Goal: Task Accomplishment & Management: Manage account settings

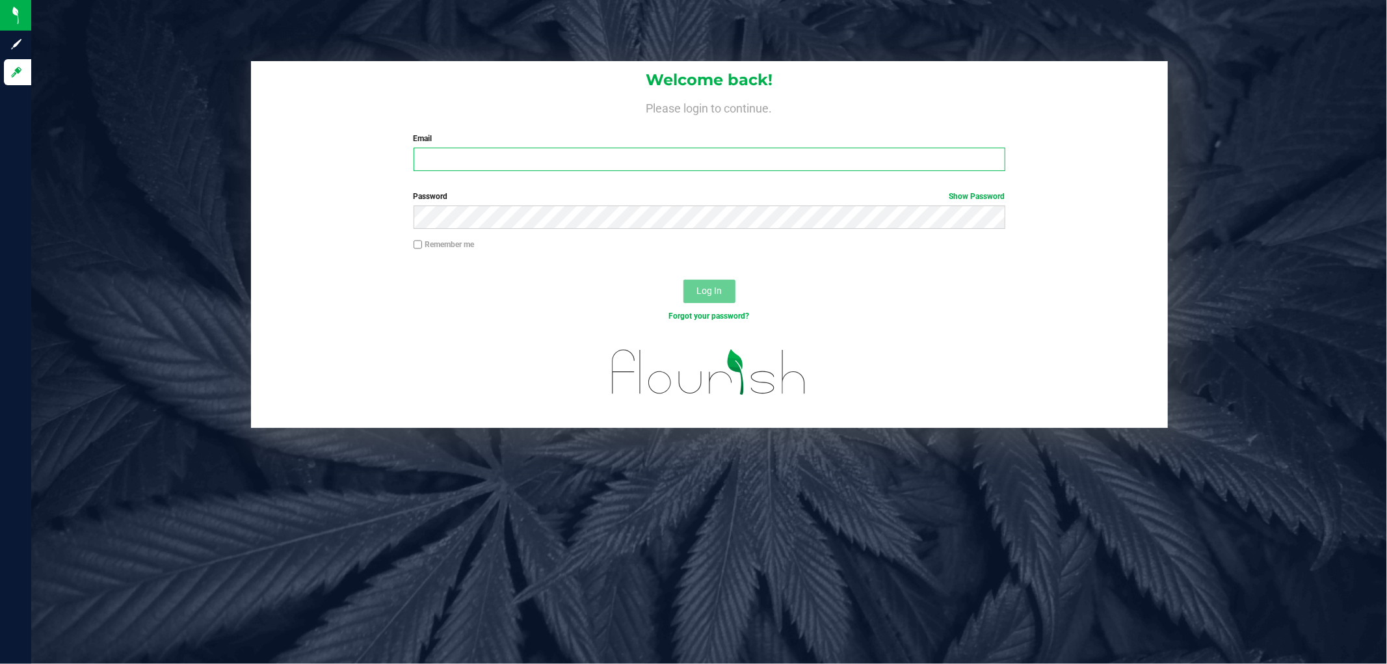
click at [473, 161] on input "Email" at bounding box center [709, 159] width 592 height 23
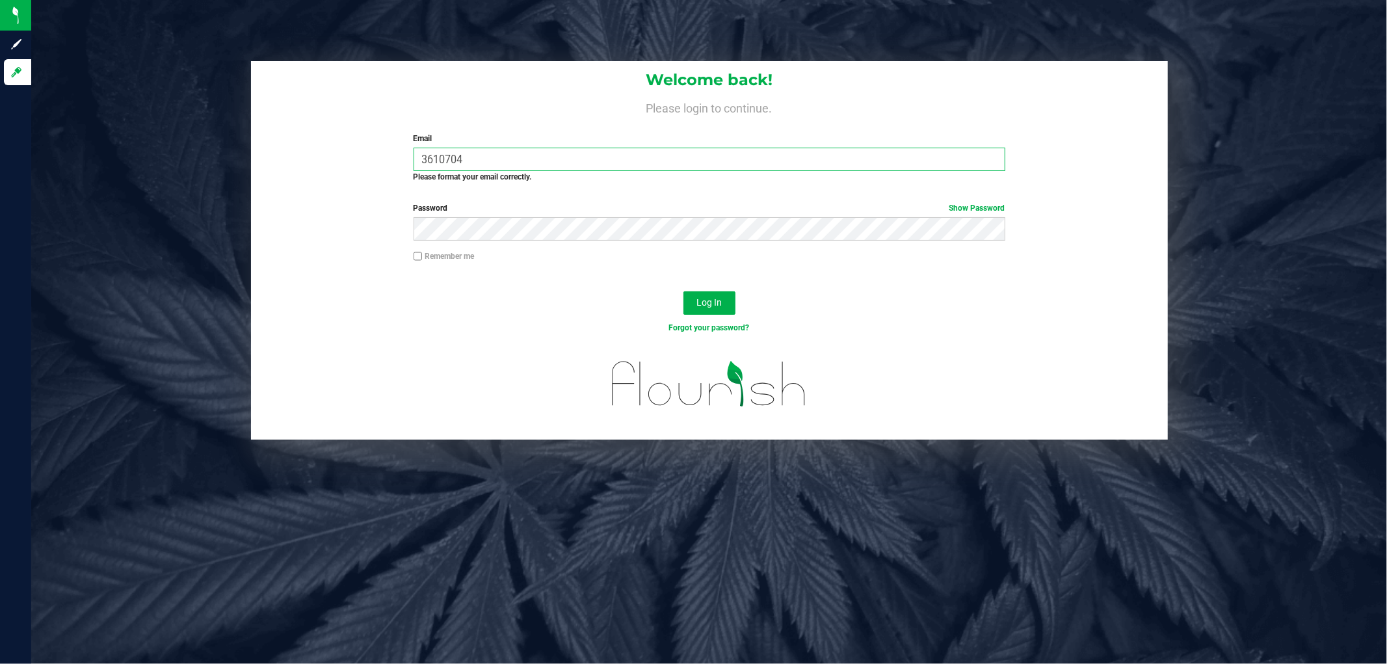
drag, startPoint x: 473, startPoint y: 161, endPoint x: 220, endPoint y: 164, distance: 253.6
click at [220, 164] on div "Welcome back! Please login to continue. Email 3610704 Required Please format yo…" at bounding box center [708, 250] width 1375 height 378
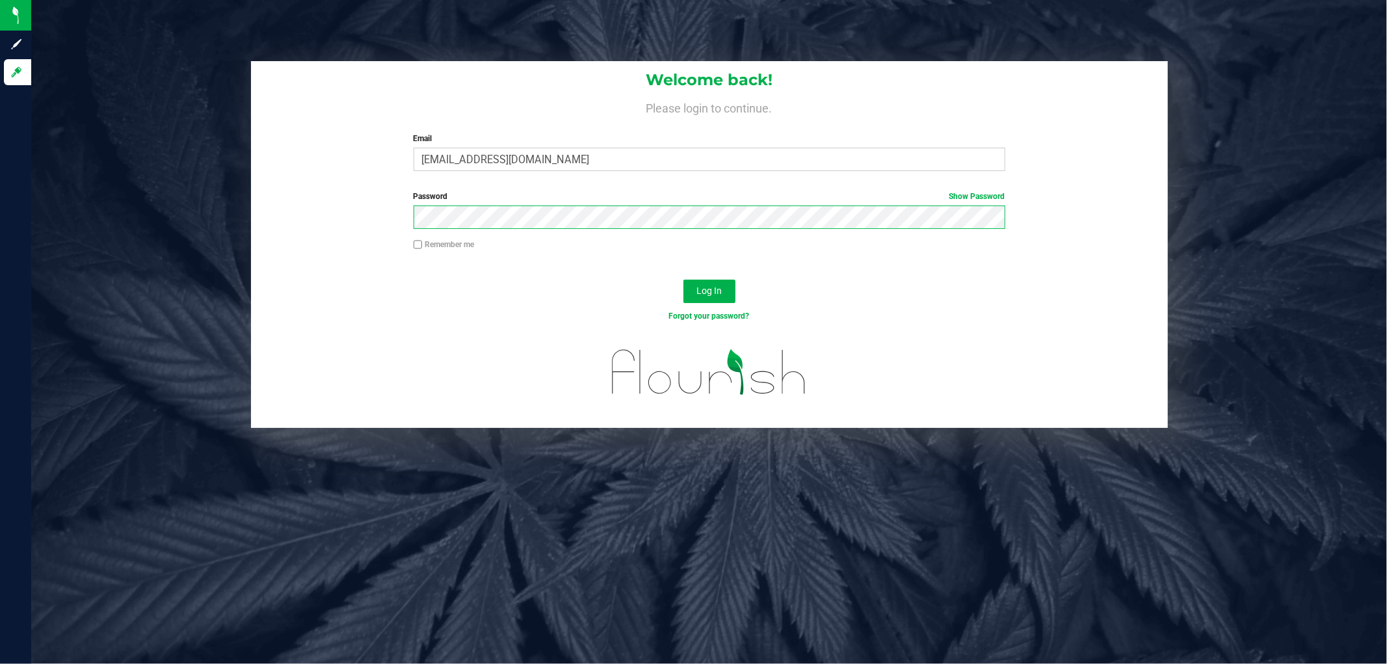
click at [683, 280] on button "Log In" at bounding box center [709, 291] width 52 height 23
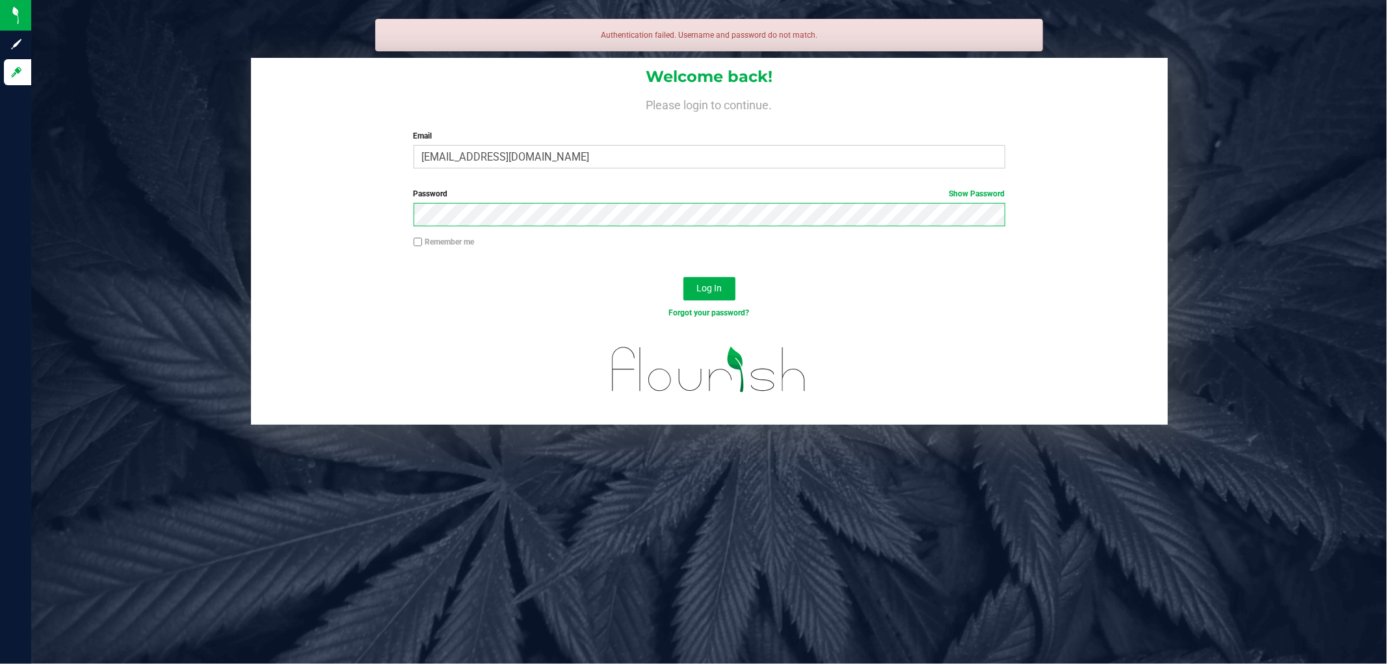
click at [683, 277] on button "Log In" at bounding box center [709, 288] width 52 height 23
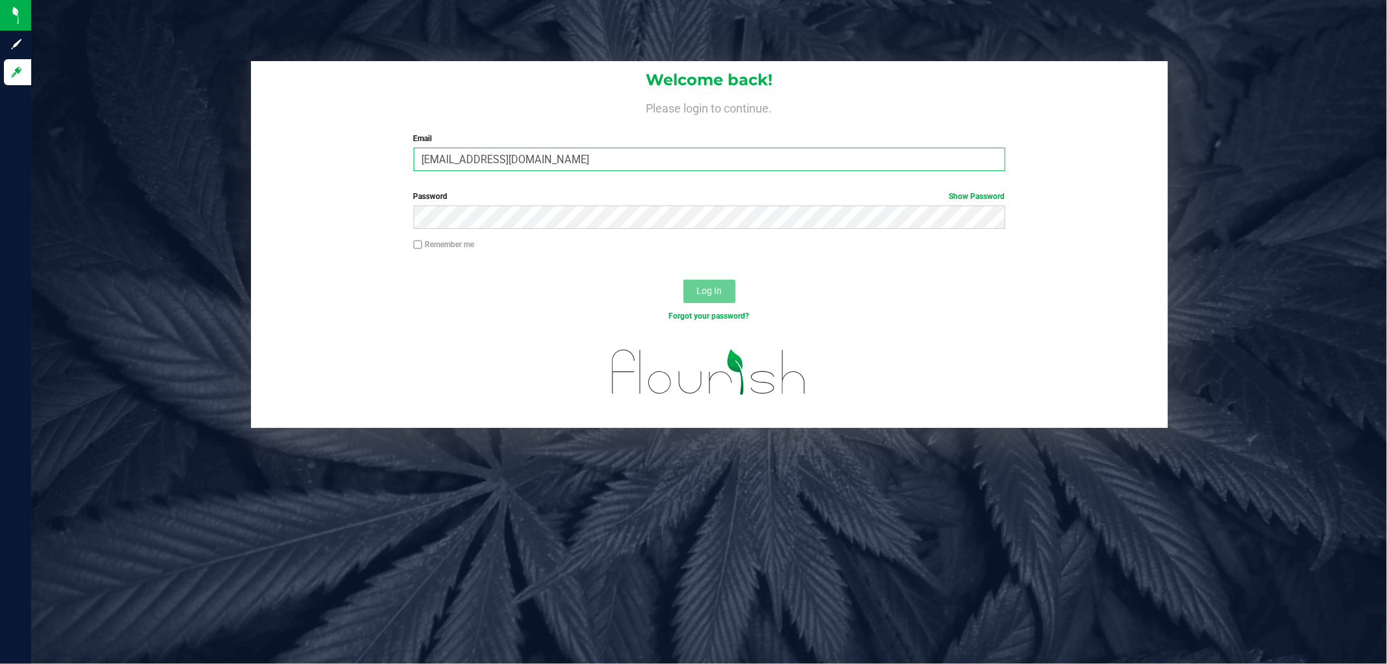
drag, startPoint x: 632, startPoint y: 160, endPoint x: 229, endPoint y: 179, distance: 403.5
click at [229, 179] on div "Welcome back! Please login to continue. Email [EMAIL_ADDRESS][DOMAIN_NAME] Requ…" at bounding box center [708, 244] width 1375 height 367
click at [683, 280] on button "Log In" at bounding box center [709, 291] width 52 height 23
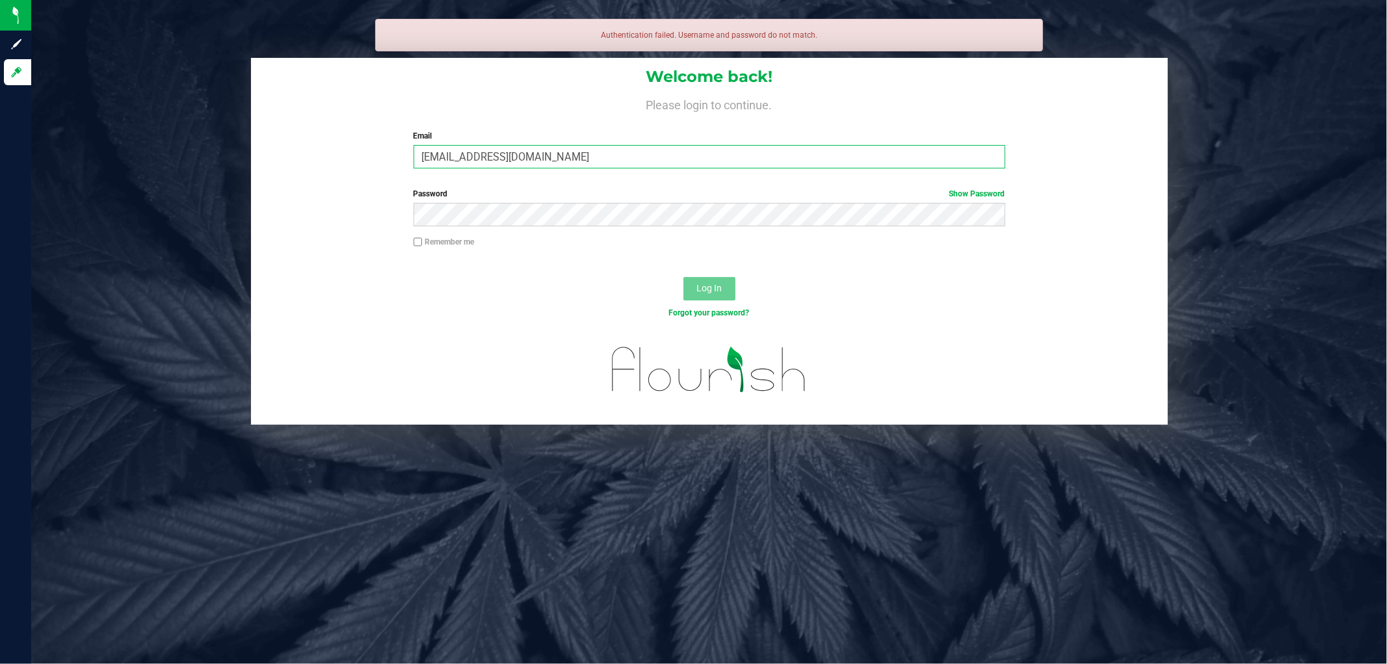
click at [603, 150] on input "[EMAIL_ADDRESS][DOMAIN_NAME]" at bounding box center [709, 156] width 592 height 23
type input "[EMAIL_ADDRESS][DOMAIN_NAME]"
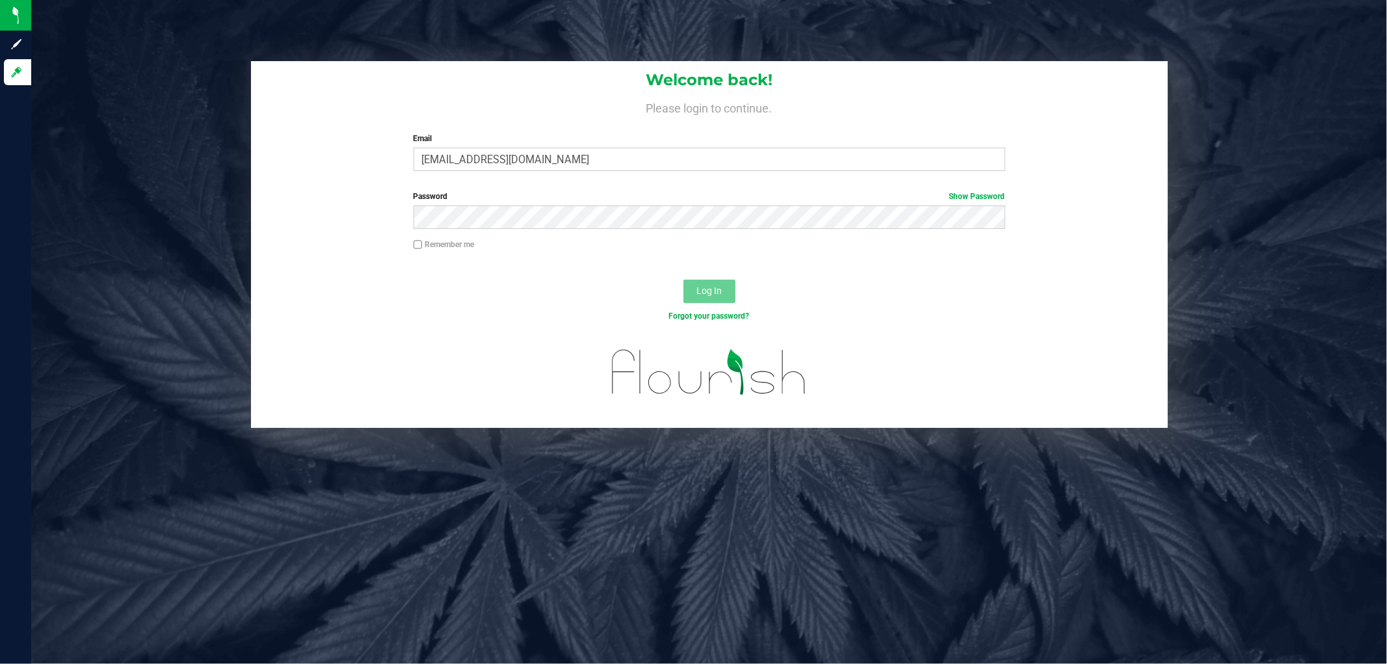
click at [508, 200] on label "Password Show Password" at bounding box center [709, 196] width 592 height 12
click at [683, 280] on button "Log In" at bounding box center [709, 291] width 52 height 23
